Goal: Navigation & Orientation: Find specific page/section

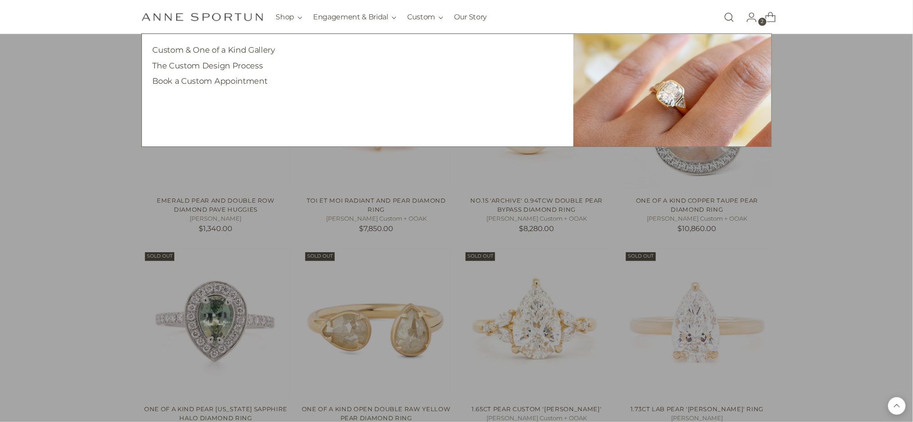
scroll to position [3303, 0]
click at [256, 47] on link "Custom & One of a Kind Gallery" at bounding box center [214, 49] width 123 height 9
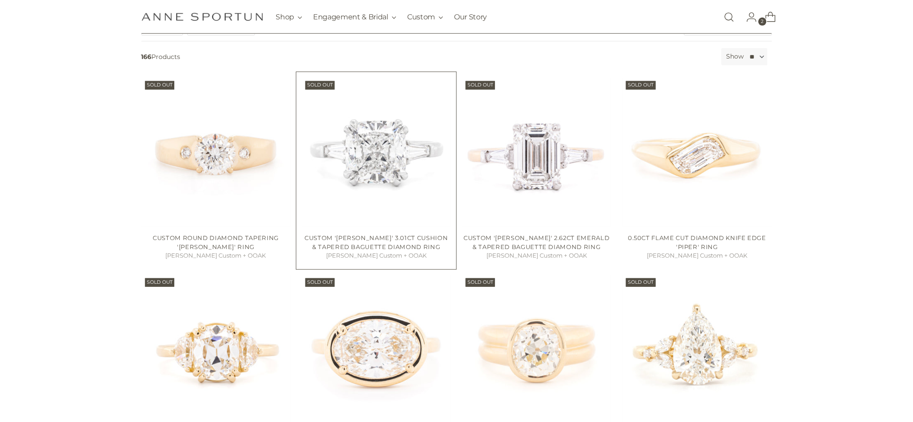
scroll to position [180, 0]
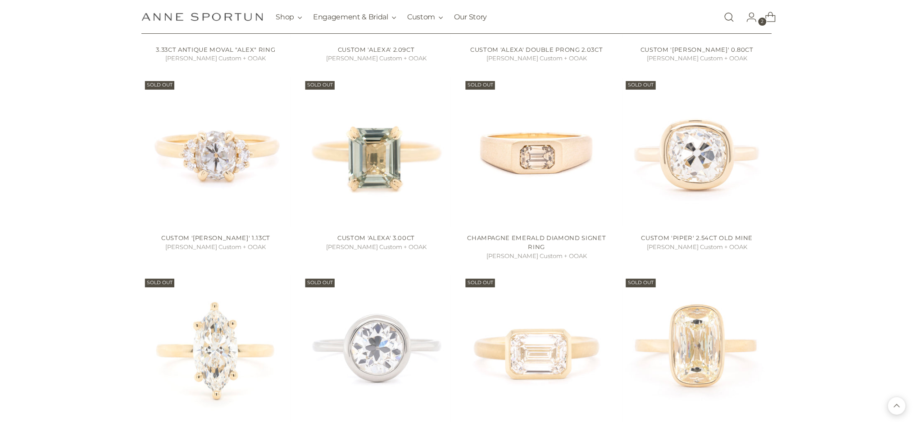
scroll to position [1321, 0]
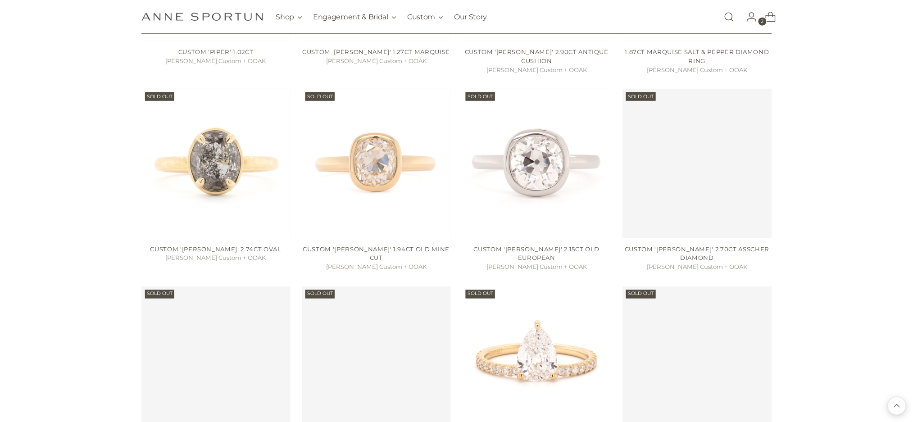
scroll to position [2943, 0]
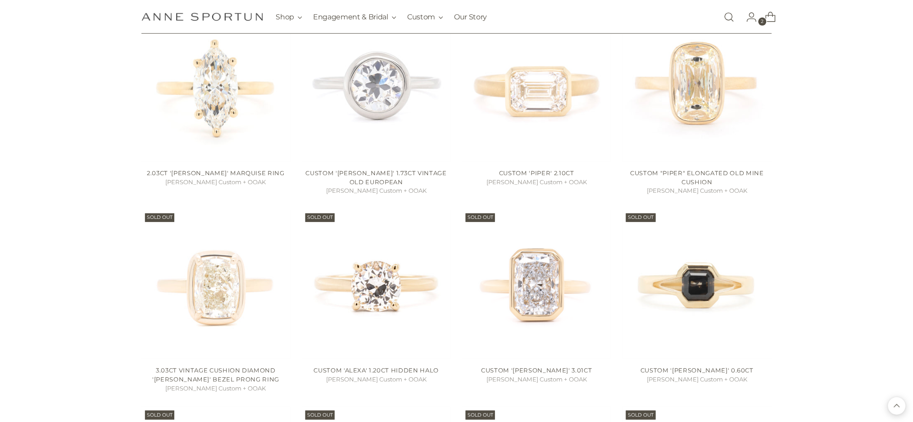
scroll to position [1261, 0]
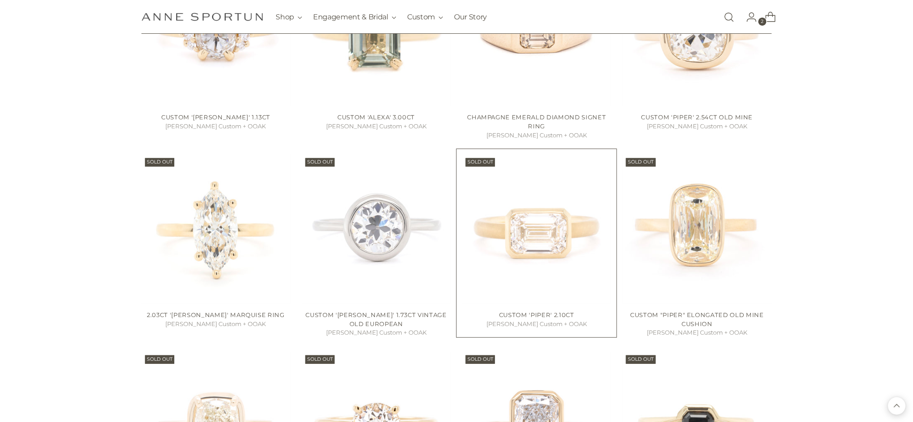
click at [0, 0] on img "Custom 'Piper' 2.10ct" at bounding box center [0, 0] width 0 height 0
